Goal: Navigation & Orientation: Find specific page/section

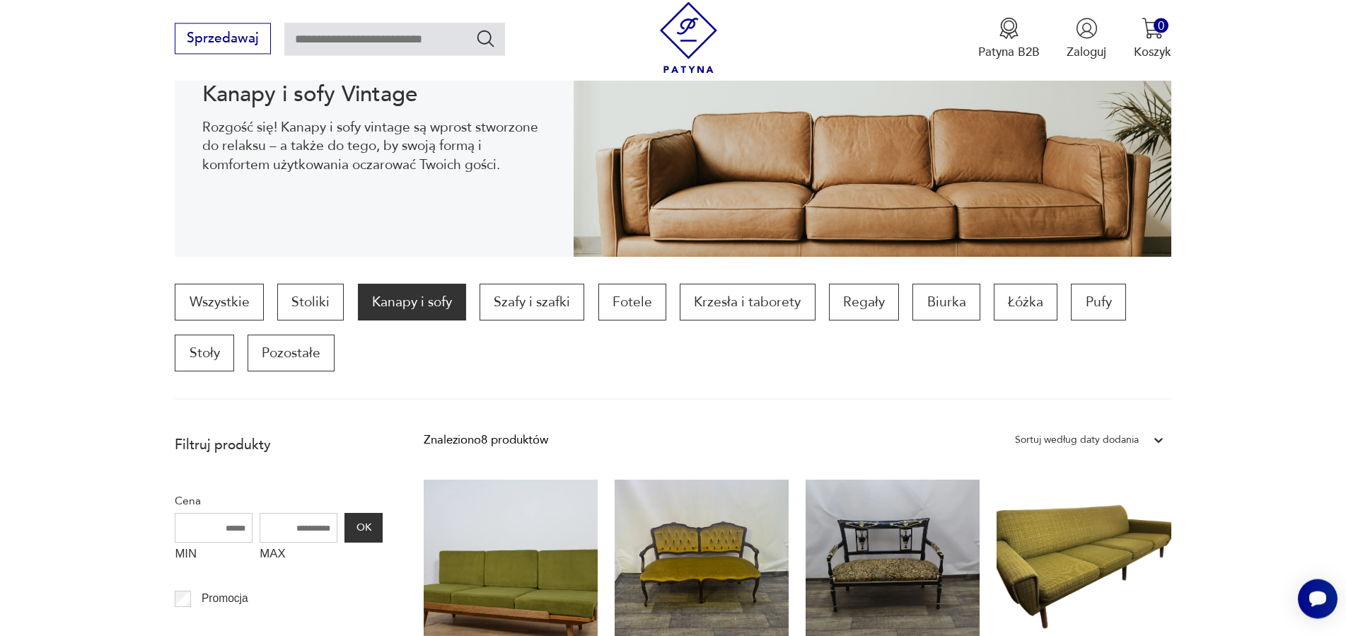
scroll to position [255, 0]
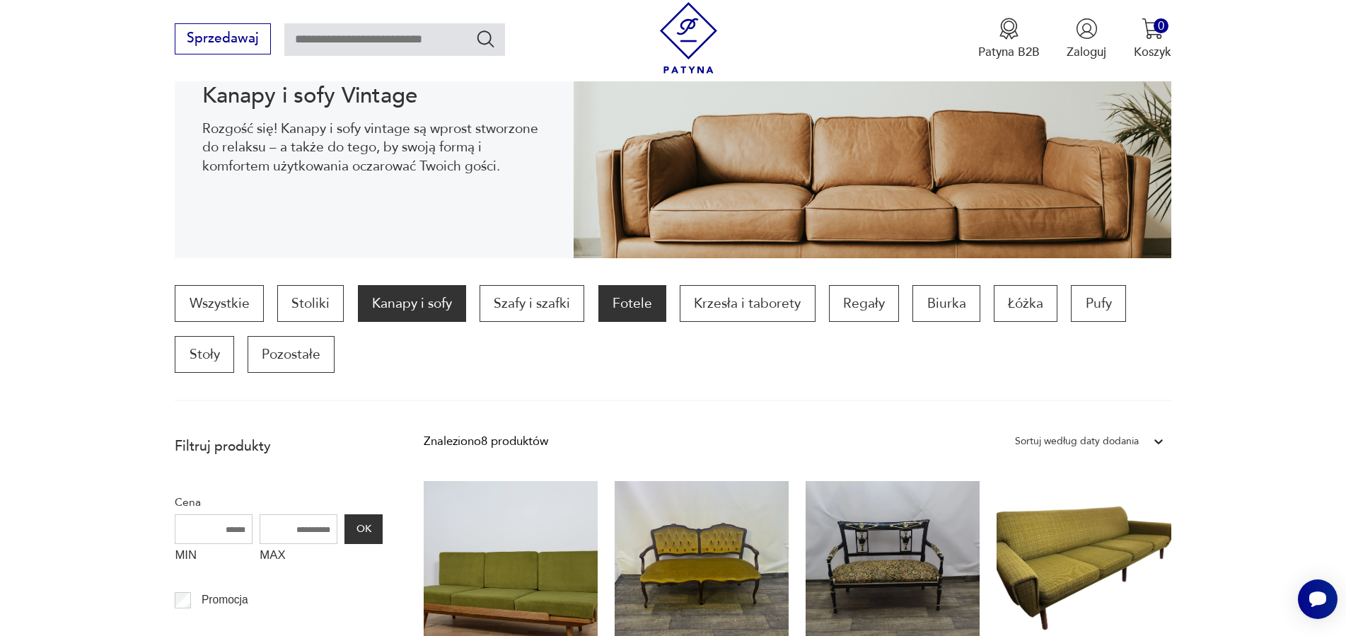
click at [619, 296] on p "Fotele" at bounding box center [632, 303] width 68 height 37
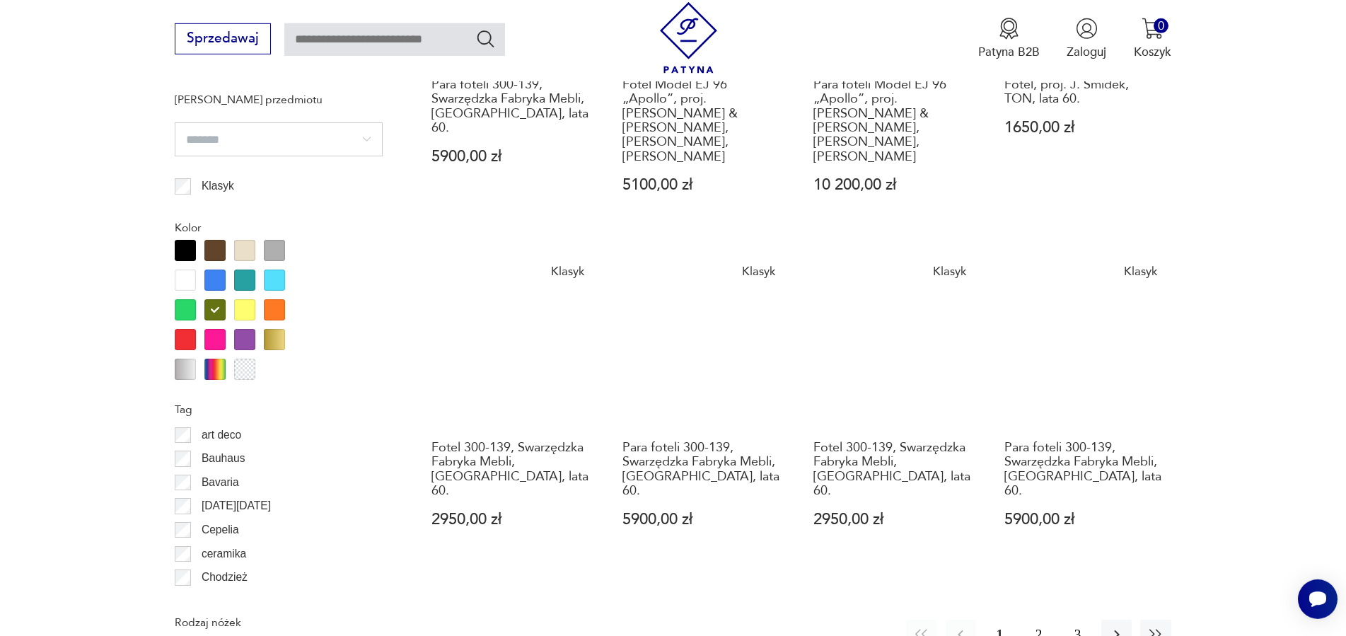
scroll to position [1481, 0]
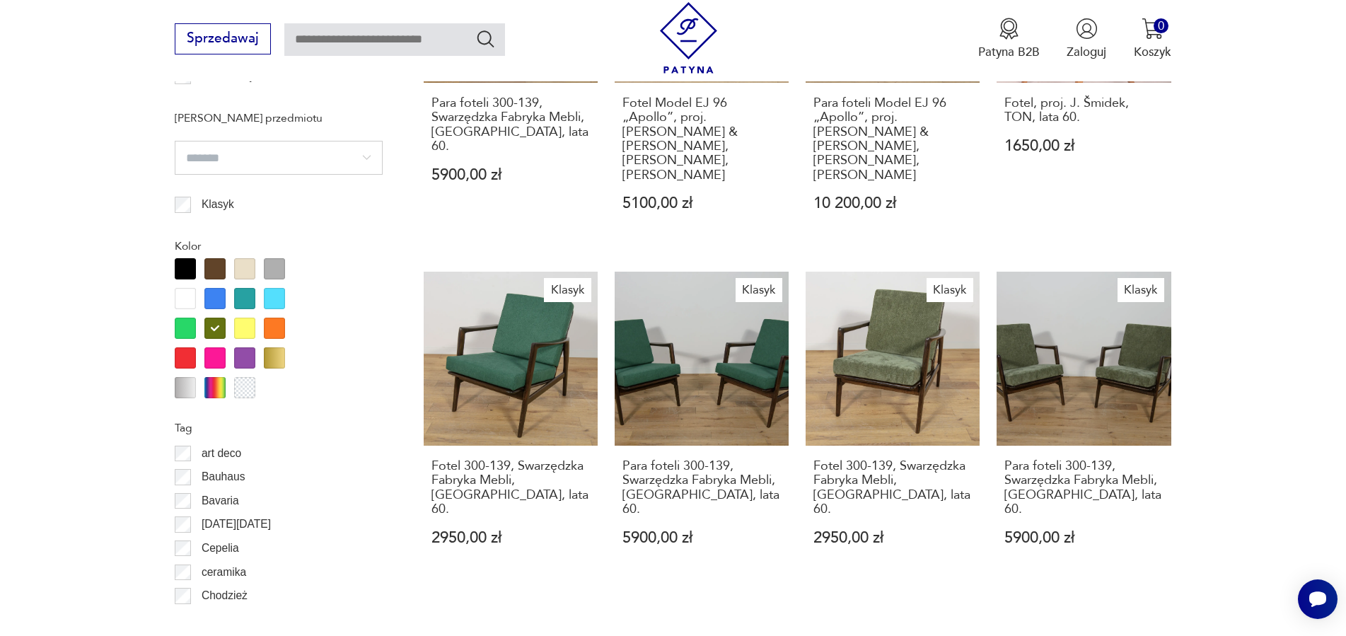
click at [222, 330] on div at bounding box center [214, 328] width 21 height 21
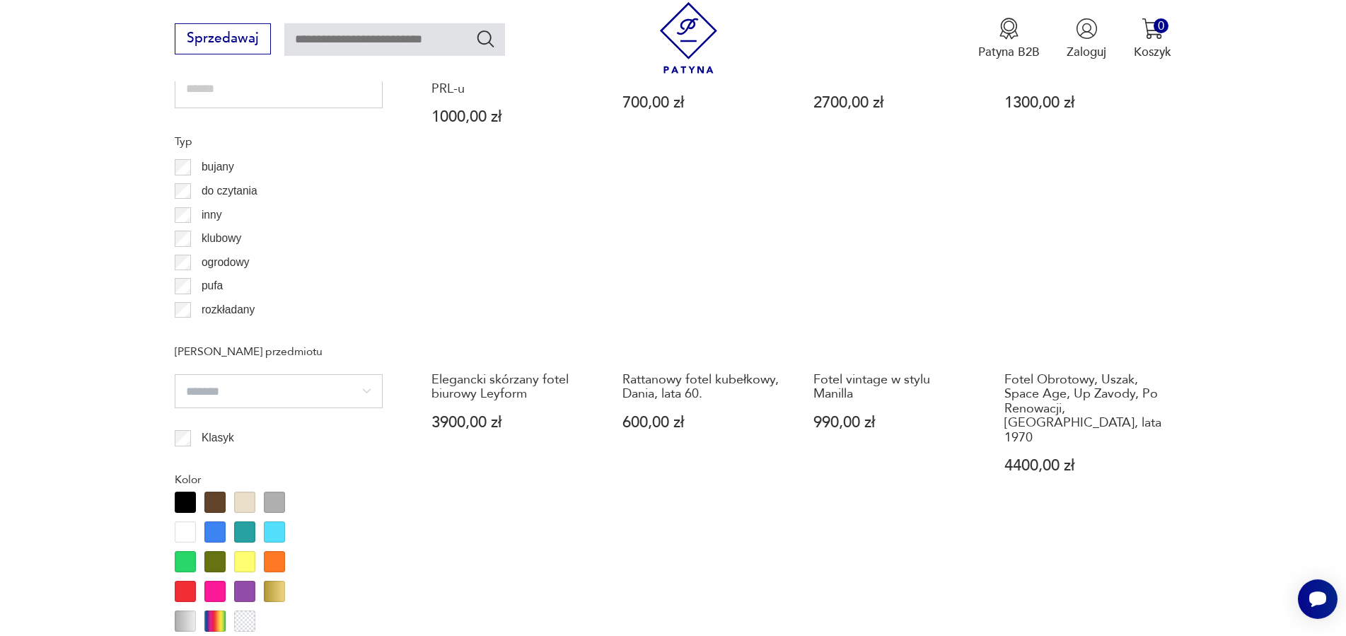
scroll to position [1192, 0]
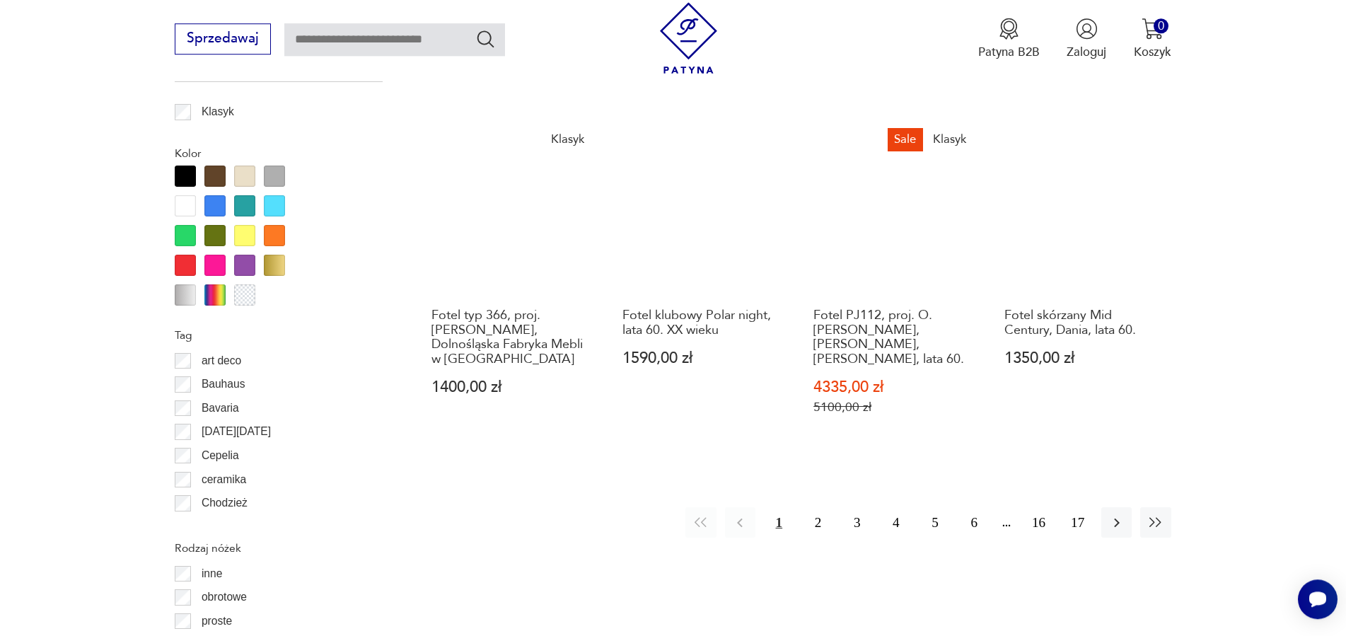
scroll to position [1625, 0]
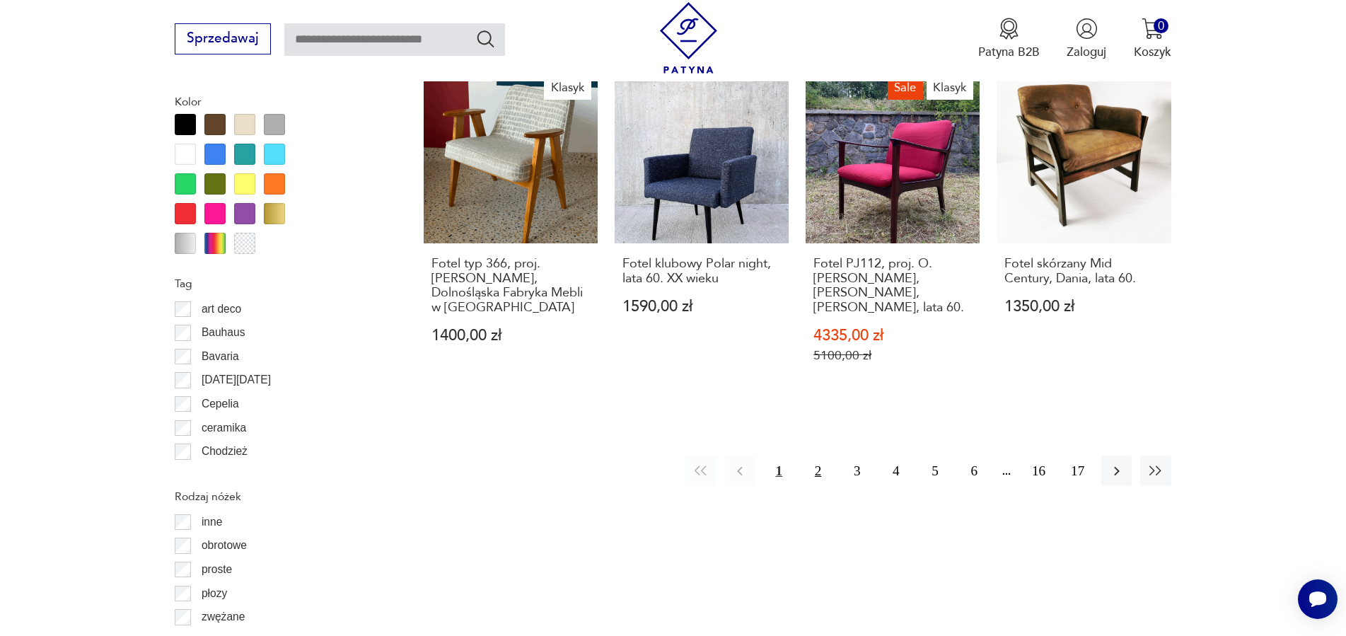
click at [813, 455] on button "2" at bounding box center [818, 470] width 30 height 30
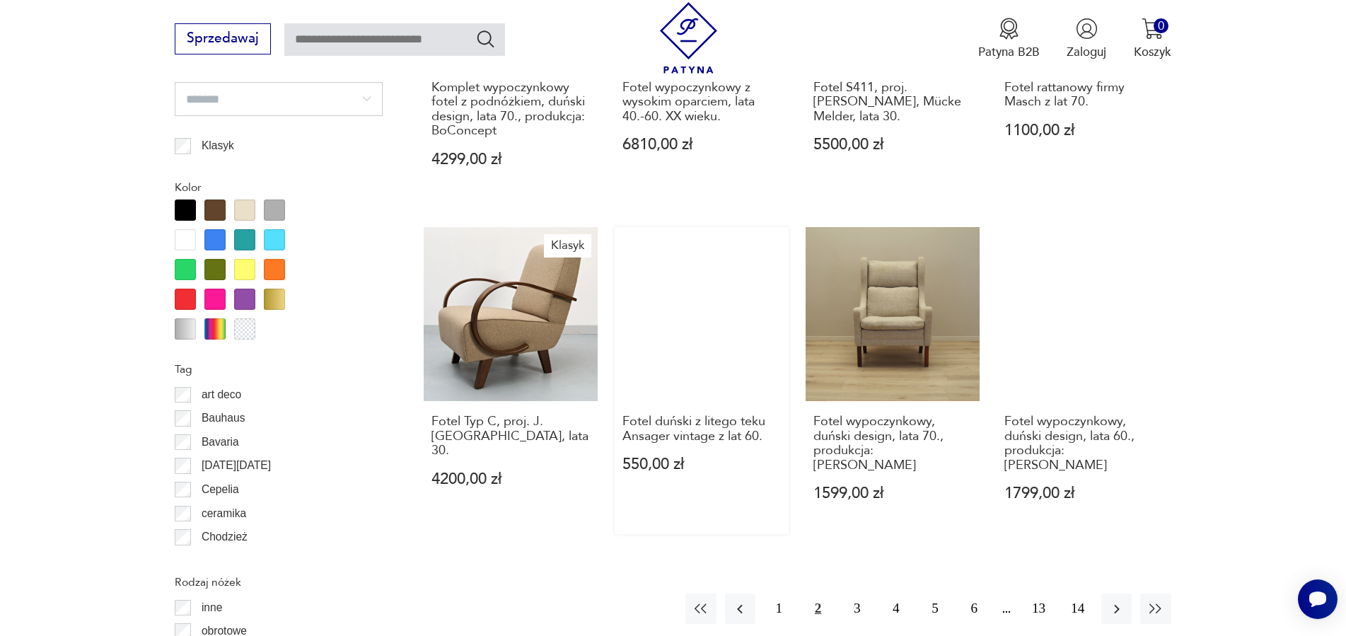
scroll to position [1625, 0]
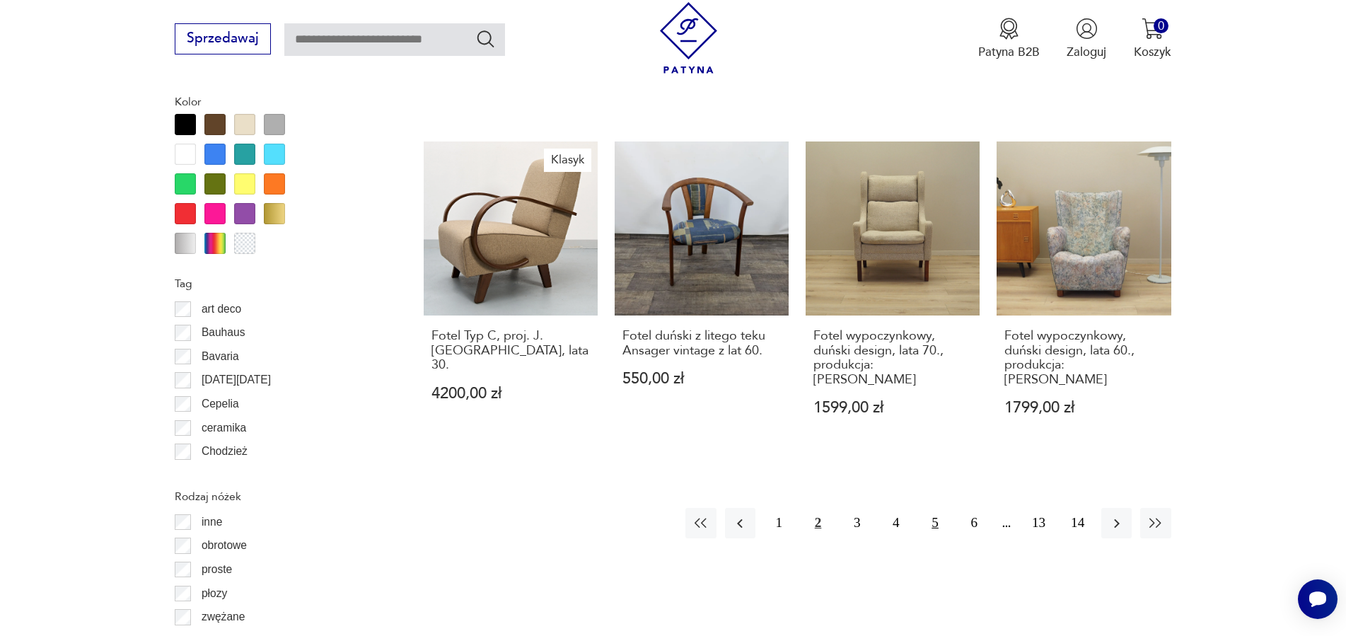
click at [938, 508] on button "5" at bounding box center [935, 523] width 30 height 30
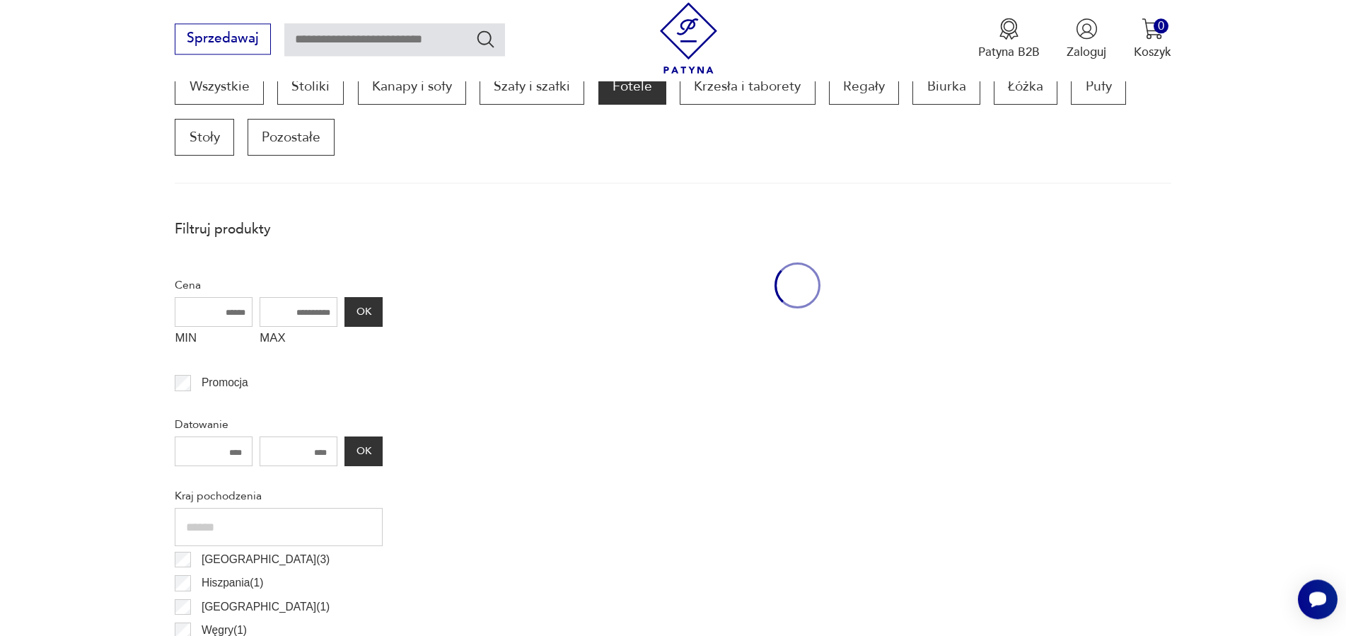
scroll to position [471, 0]
